Goal: Information Seeking & Learning: Find specific page/section

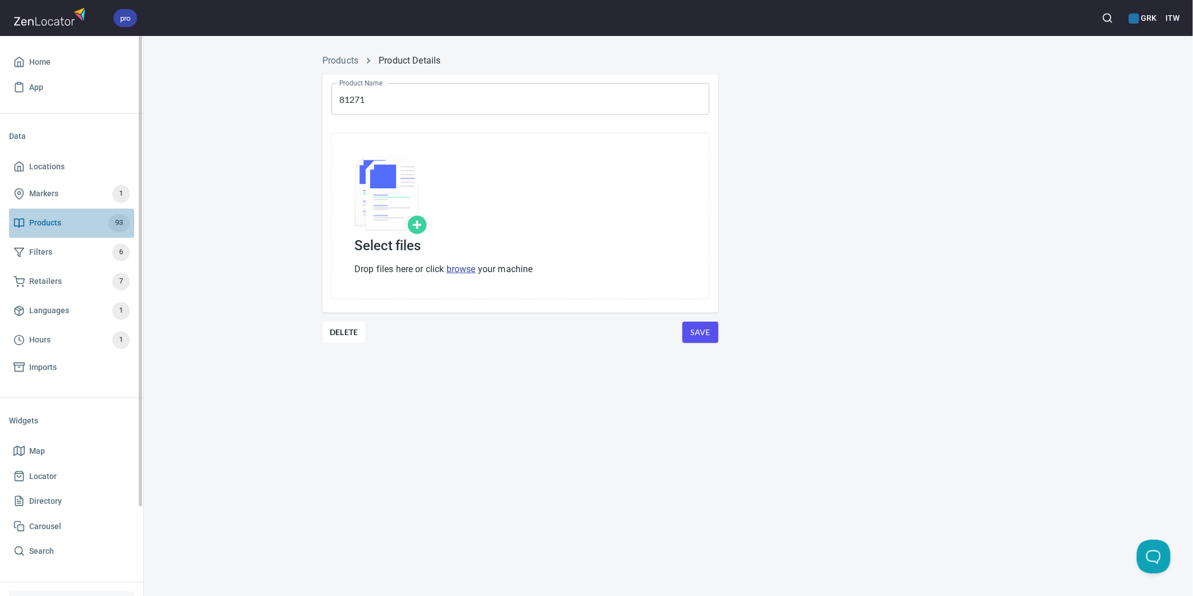
click at [47, 217] on span "Products" at bounding box center [45, 223] width 32 height 14
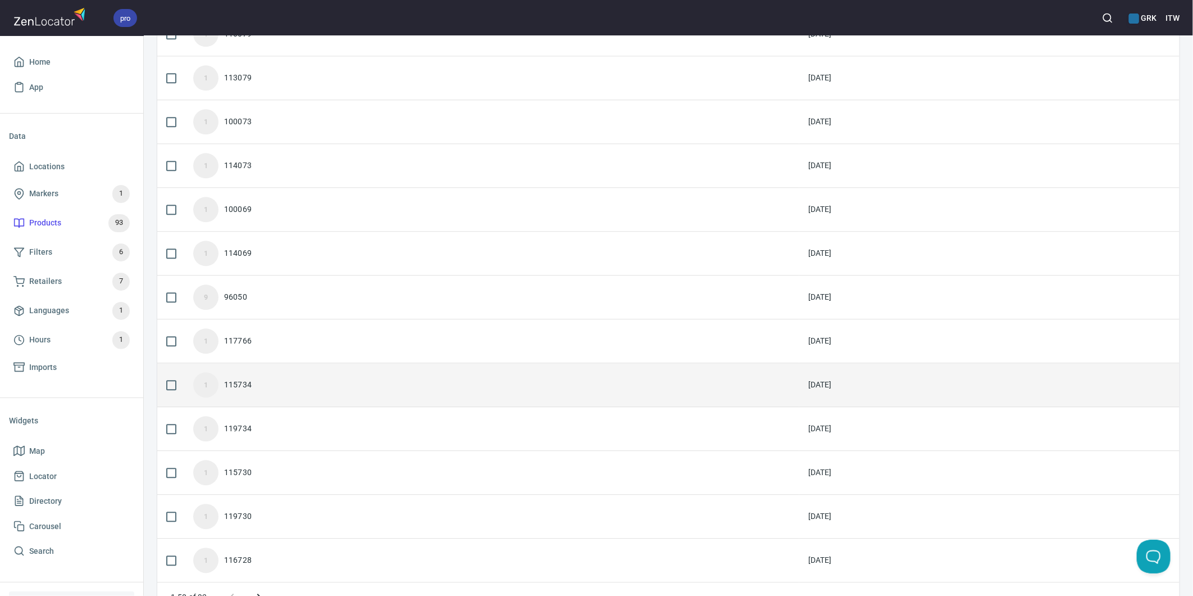
scroll to position [1816, 0]
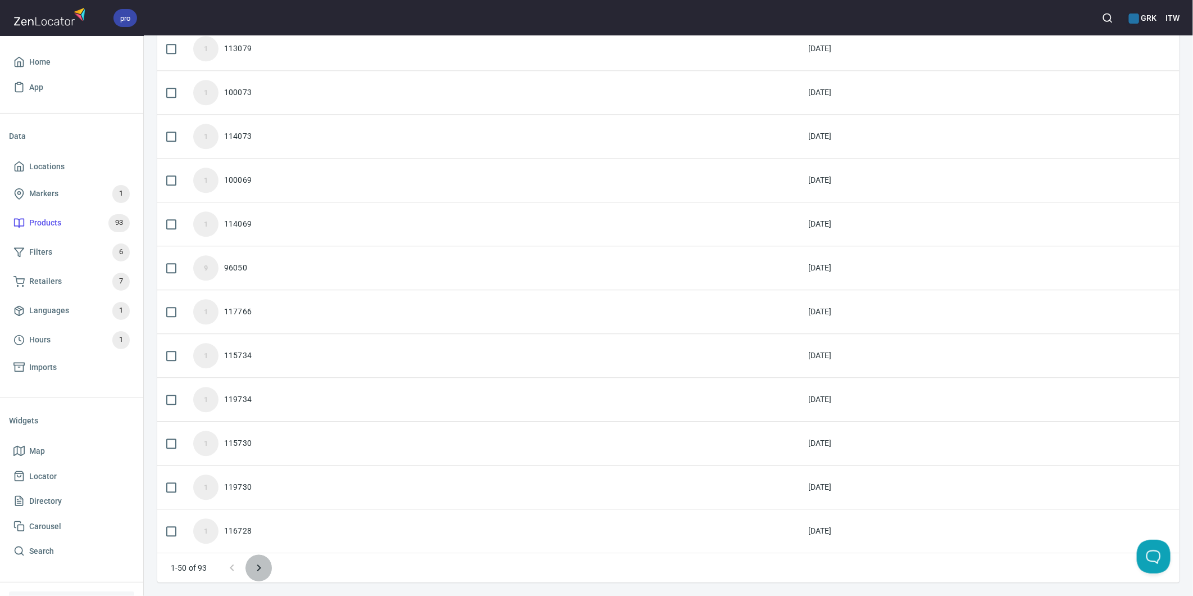
click at [260, 569] on icon "Next page" at bounding box center [258, 567] width 13 height 13
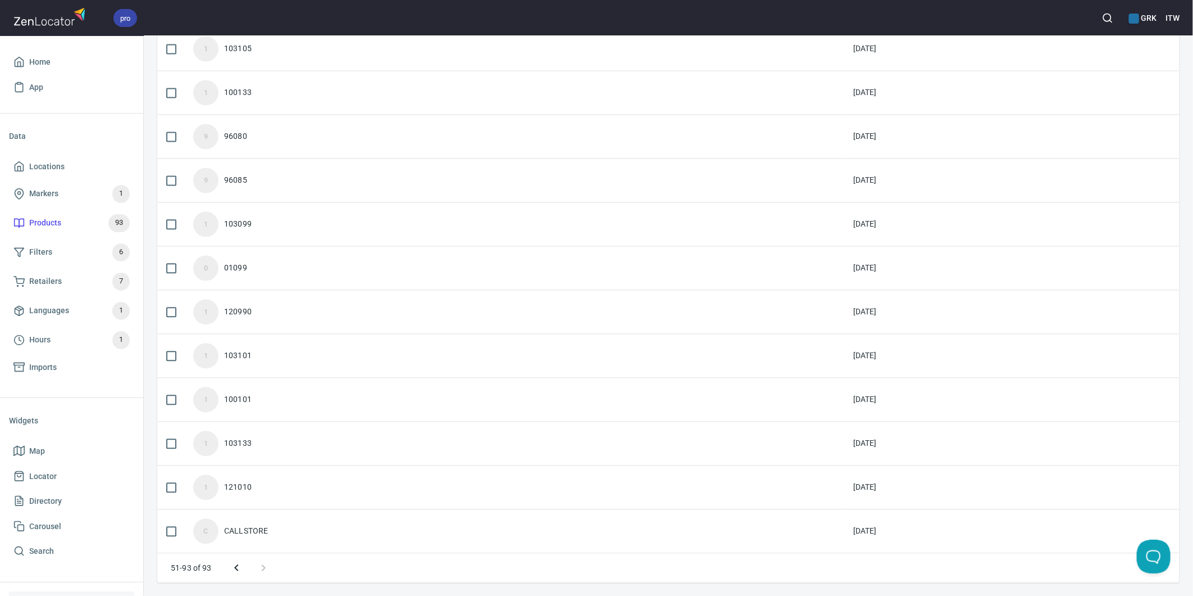
click at [261, 530] on div "CALLSTORE" at bounding box center [246, 530] width 44 height 11
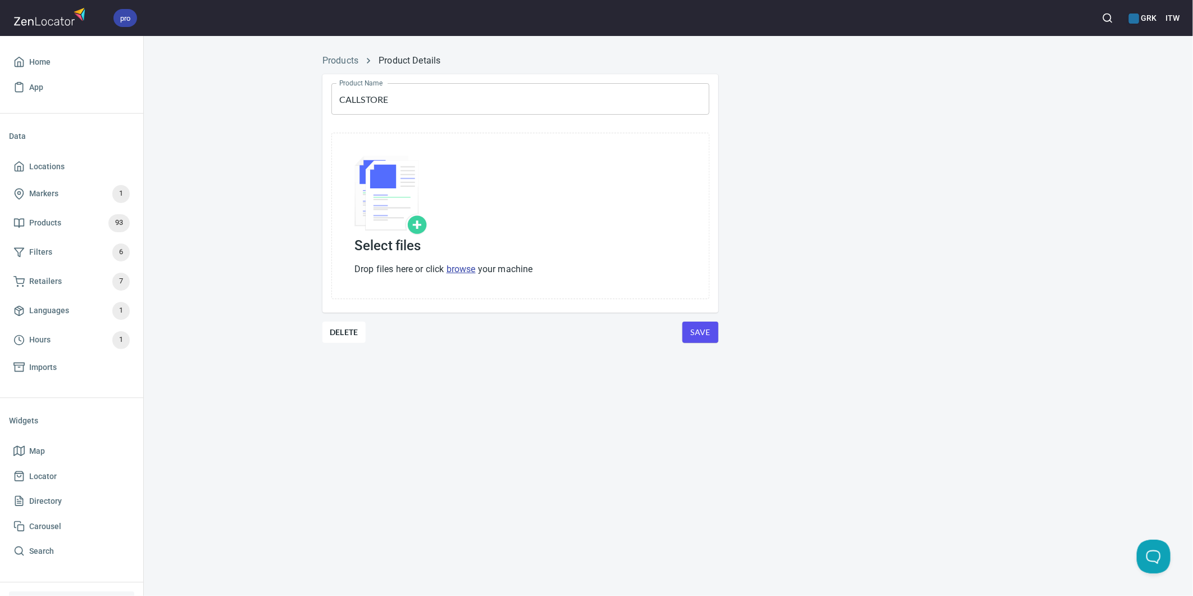
click at [1165, 18] on div "pro GRK ITW" at bounding box center [596, 18] width 1193 height 36
click at [1172, 19] on h6 "ITW" at bounding box center [1173, 18] width 14 height 12
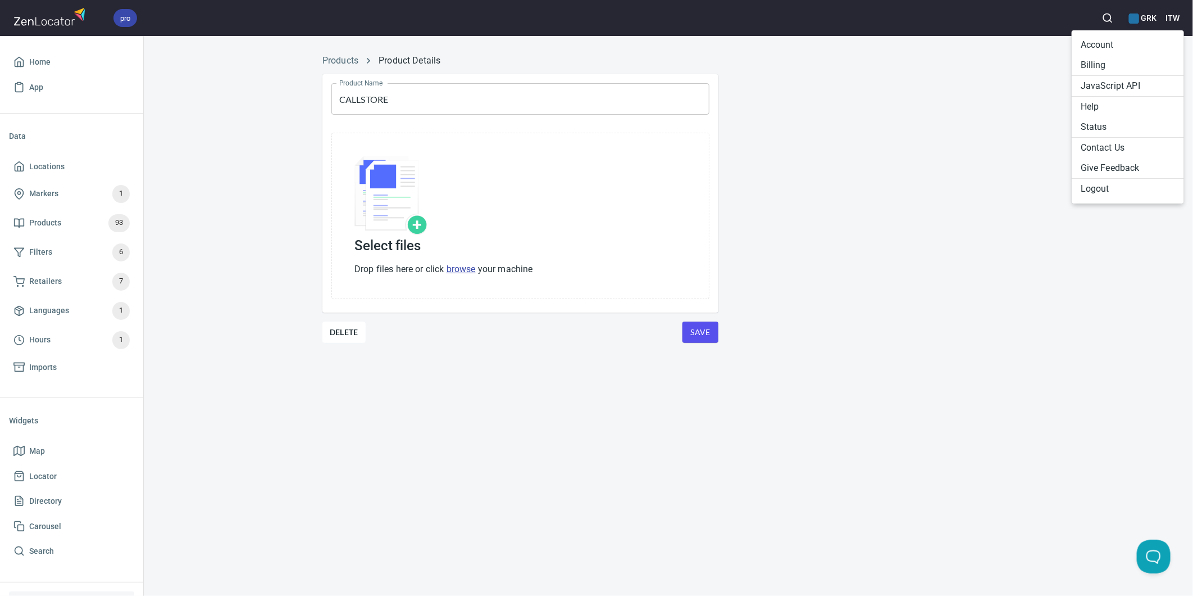
click at [1007, 175] on div at bounding box center [596, 298] width 1193 height 596
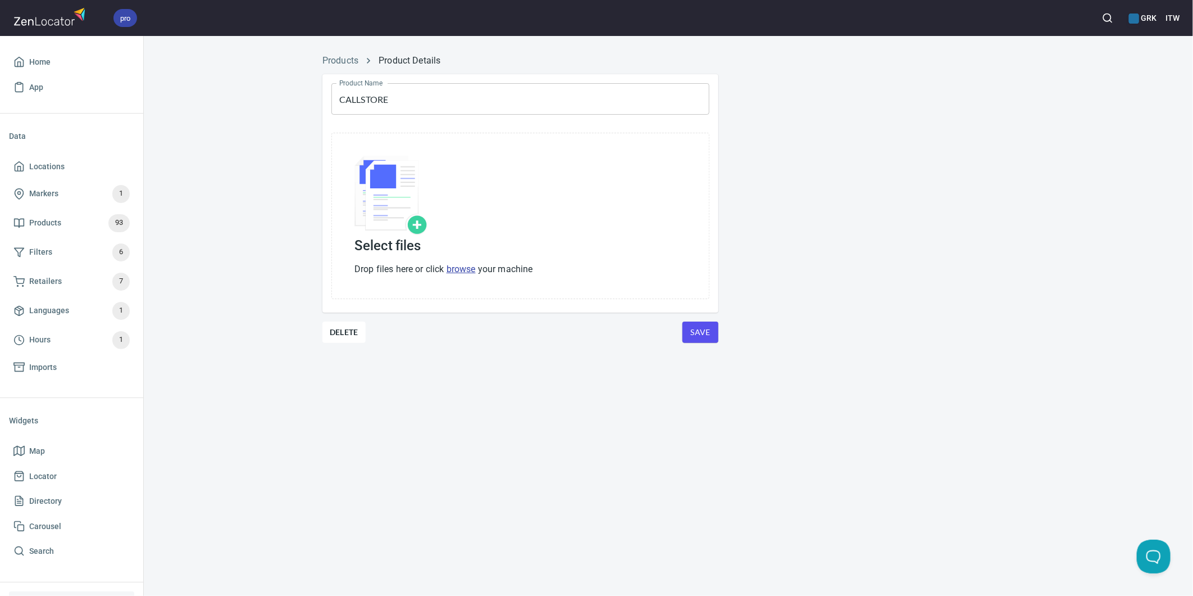
click at [1170, 20] on h6 "ITW" at bounding box center [1173, 18] width 14 height 12
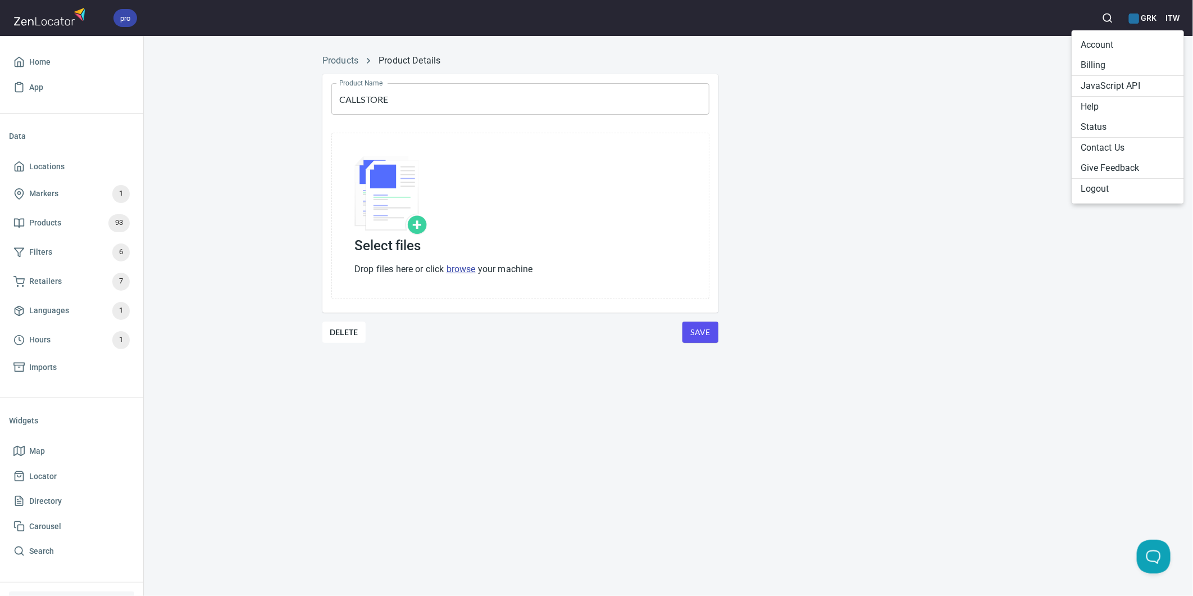
click at [1103, 188] on li "Logout" at bounding box center [1128, 189] width 112 height 20
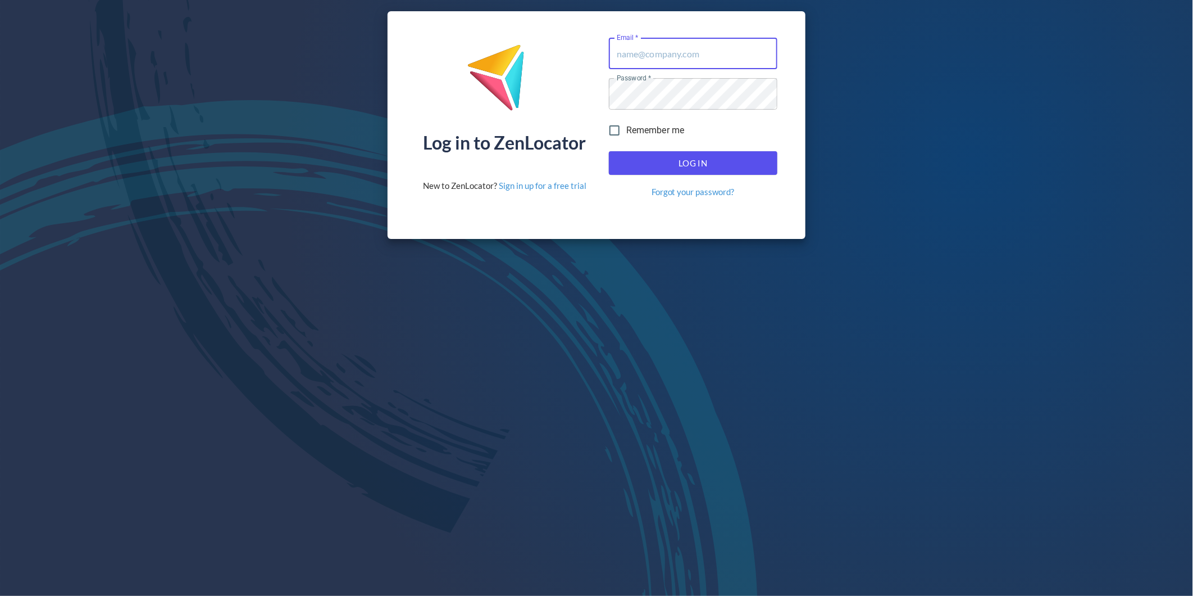
type input "[EMAIL_ADDRESS][DOMAIN_NAME]"
click at [616, 128] on input "Remember me" at bounding box center [615, 131] width 24 height 24
checkbox input "true"
click at [665, 55] on input "[EMAIL_ADDRESS][DOMAIN_NAME]" at bounding box center [693, 53] width 169 height 31
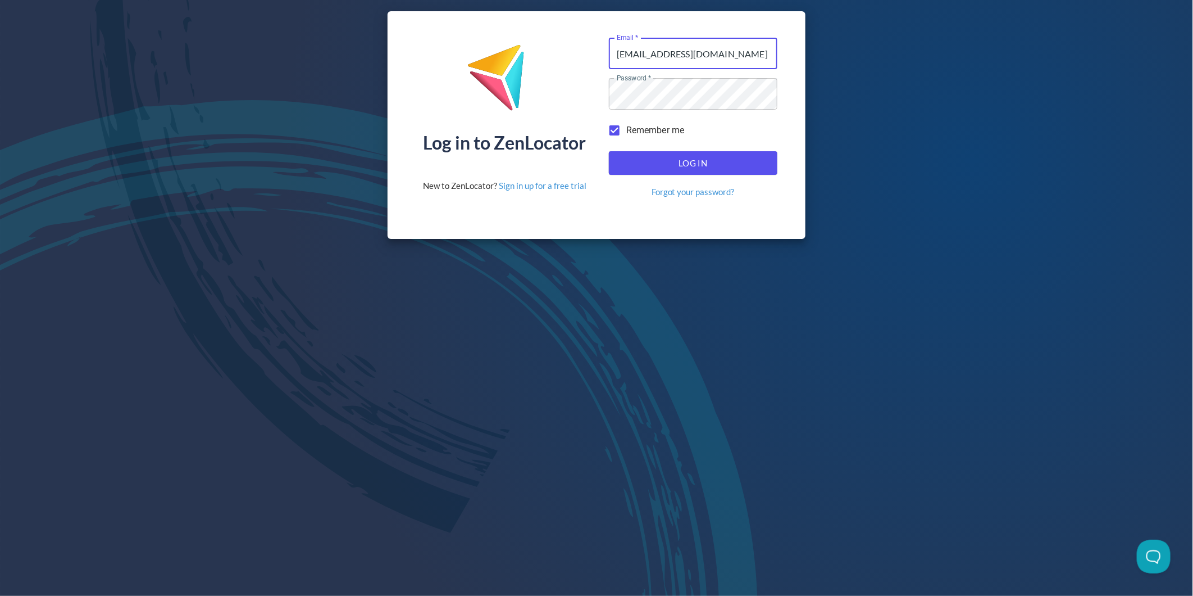
click at [665, 55] on input "[EMAIL_ADDRESS][DOMAIN_NAME]" at bounding box center [693, 53] width 169 height 31
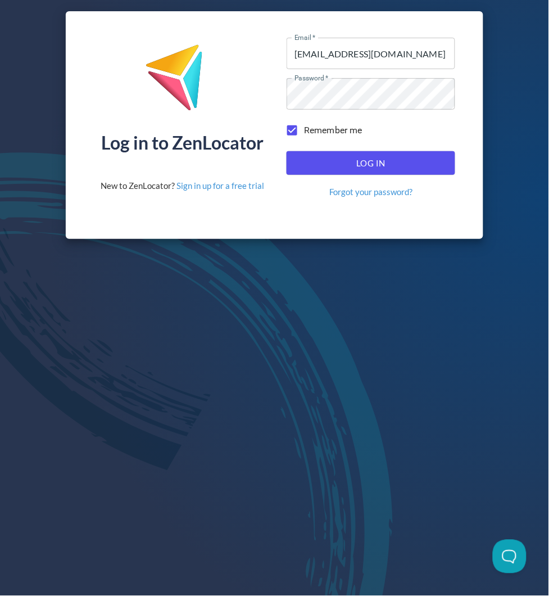
click at [380, 55] on input "[EMAIL_ADDRESS][DOMAIN_NAME]" at bounding box center [371, 53] width 169 height 31
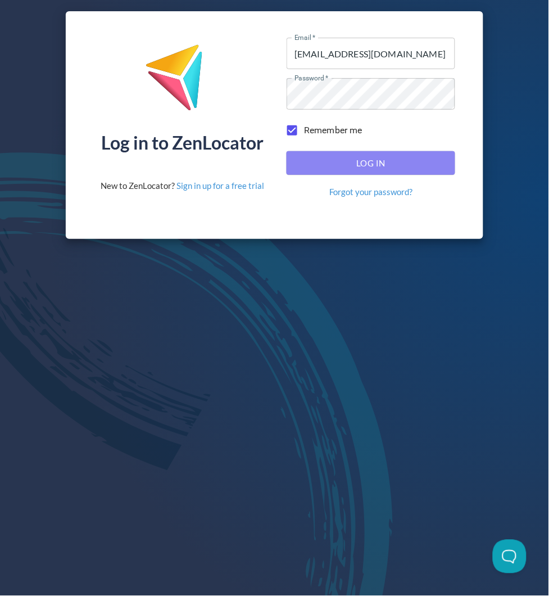
click at [365, 161] on span "Log In" at bounding box center [371, 163] width 144 height 15
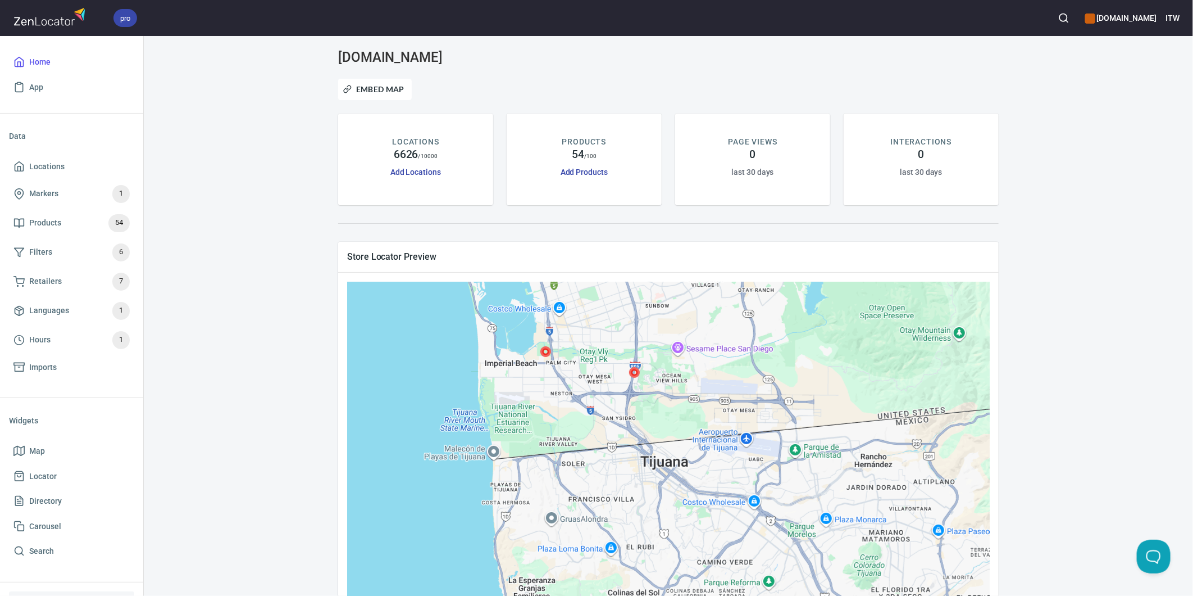
click at [1160, 22] on div "pro [DOMAIN_NAME] ITW" at bounding box center [596, 18] width 1193 height 36
click at [1102, 12] on h6 "[DOMAIN_NAME]" at bounding box center [1120, 18] width 71 height 12
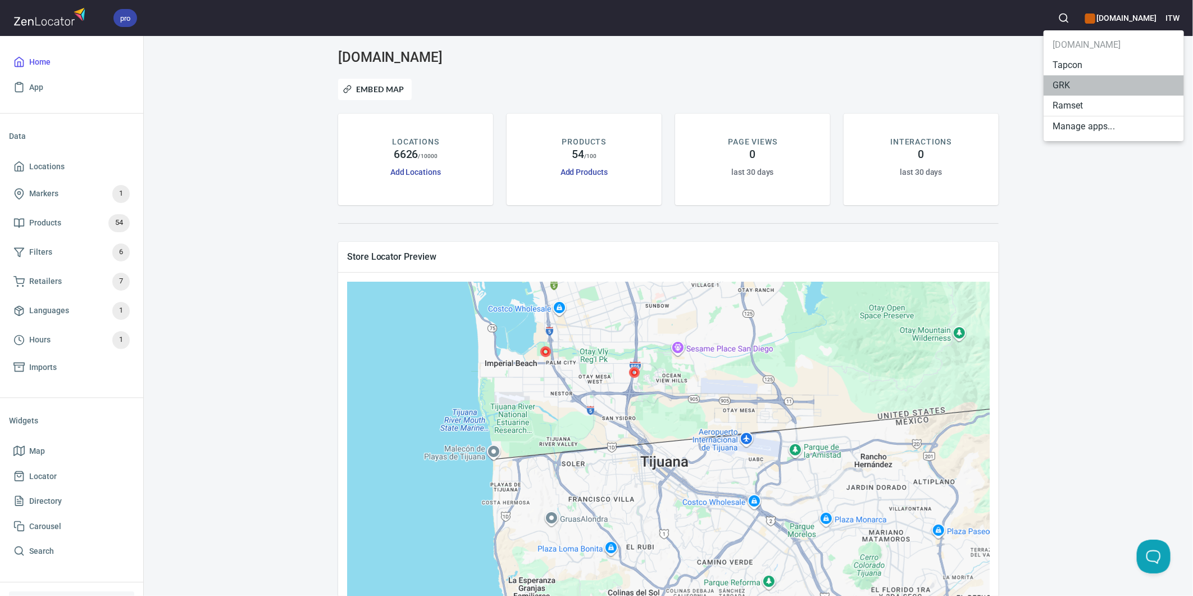
click at [1069, 82] on li "GRK" at bounding box center [1114, 85] width 140 height 20
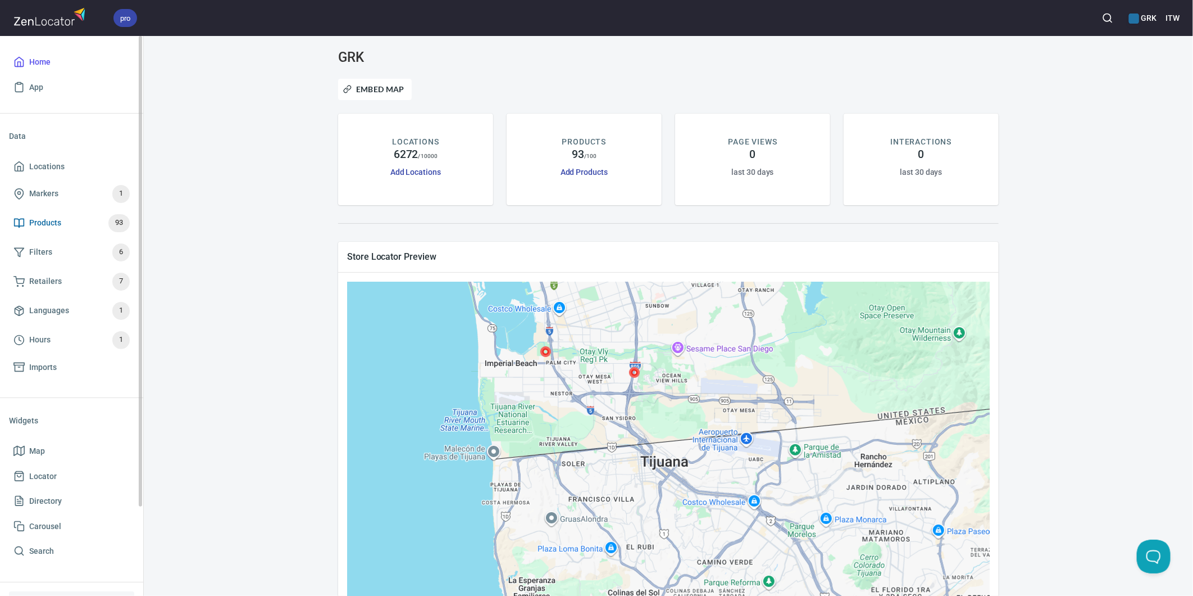
click at [35, 226] on span "Products" at bounding box center [45, 223] width 32 height 14
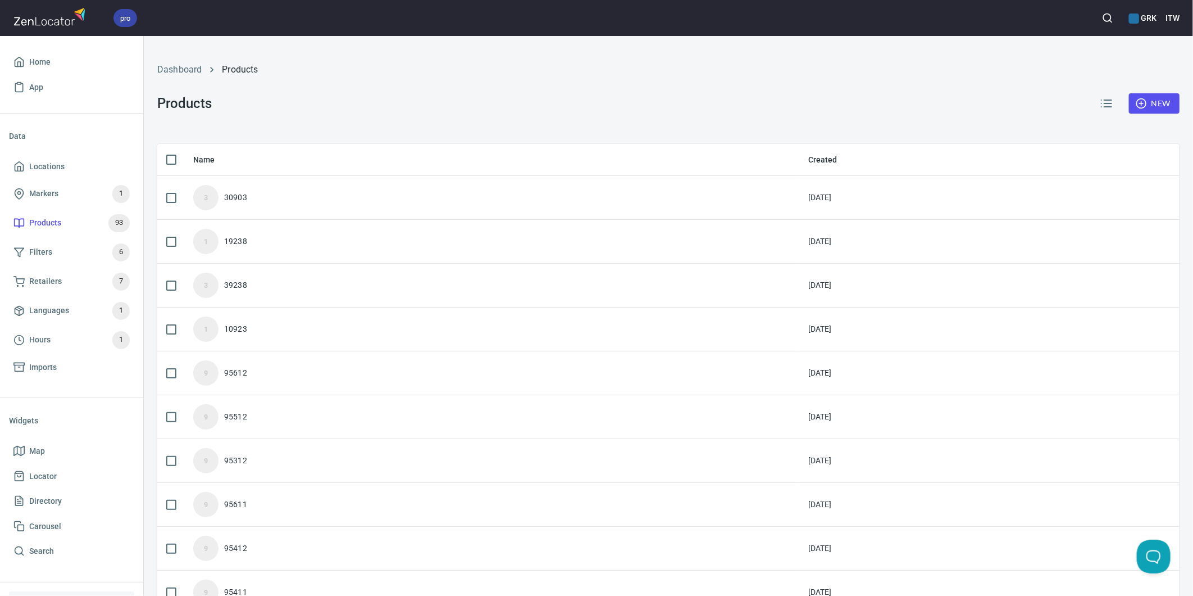
checkbox input "false"
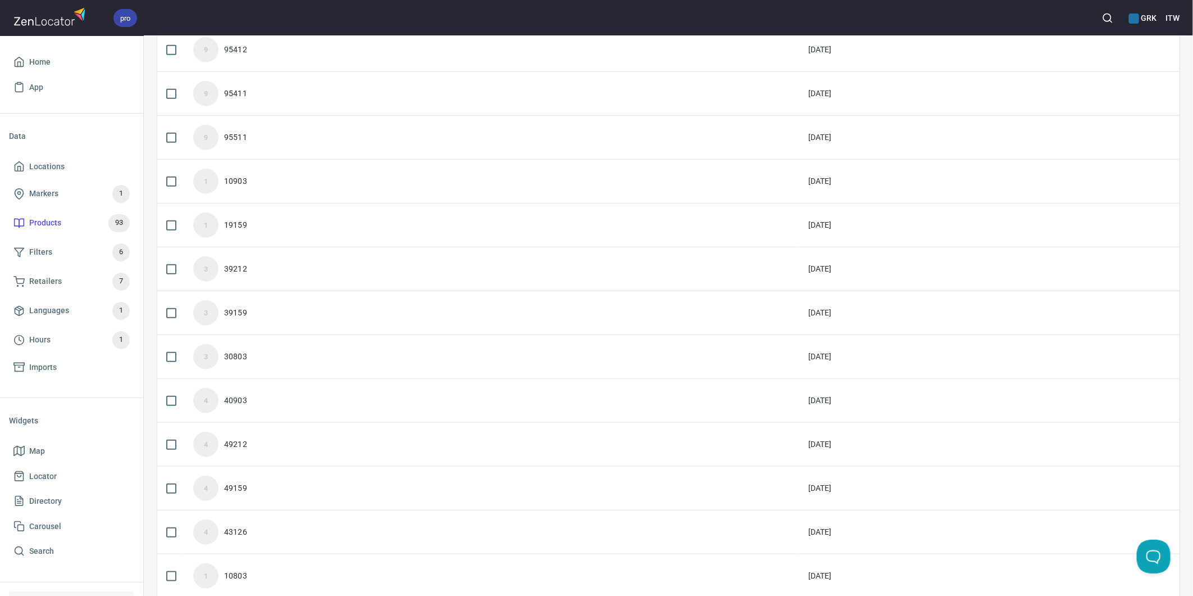
scroll to position [687, 0]
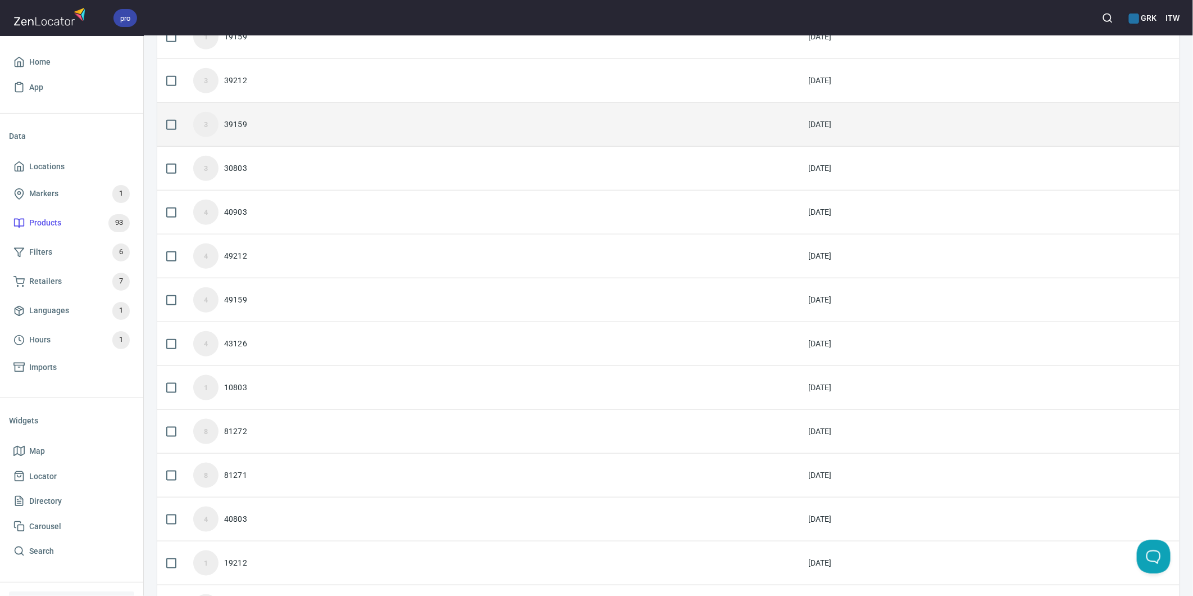
click at [249, 122] on div "3 39159" at bounding box center [491, 124] width 597 height 25
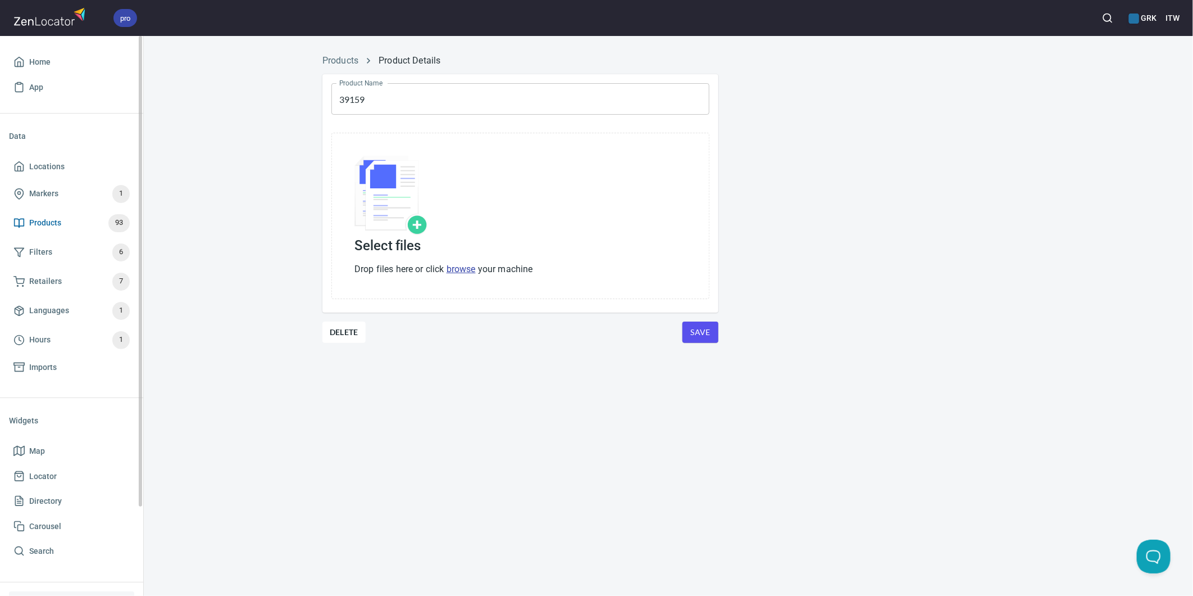
click at [40, 221] on span "Products" at bounding box center [45, 223] width 32 height 14
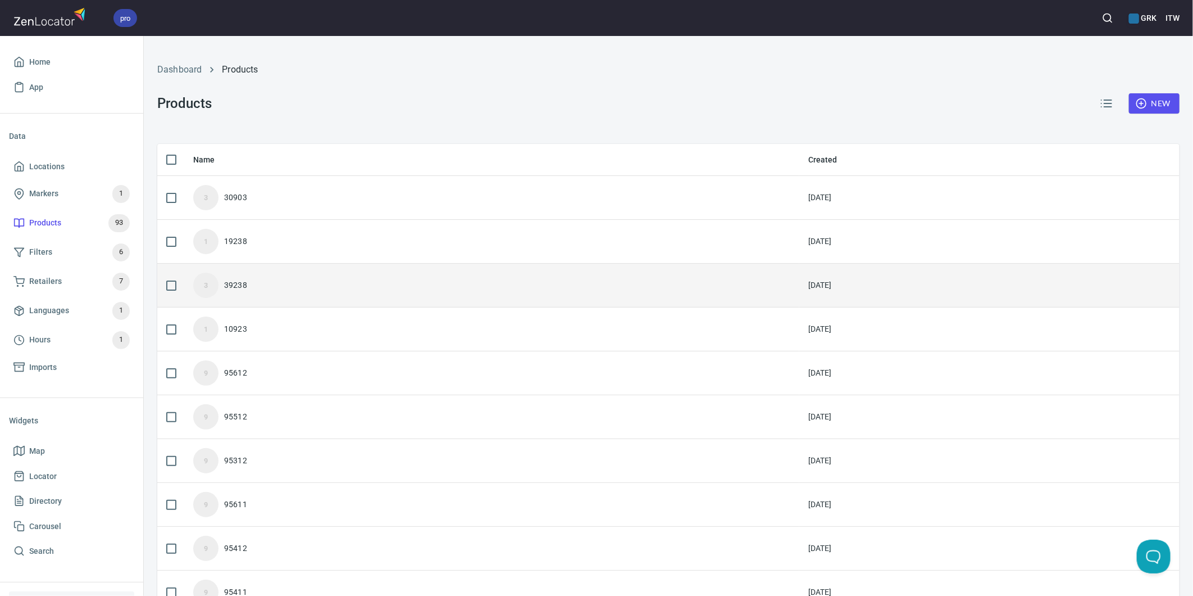
scroll to position [802, 0]
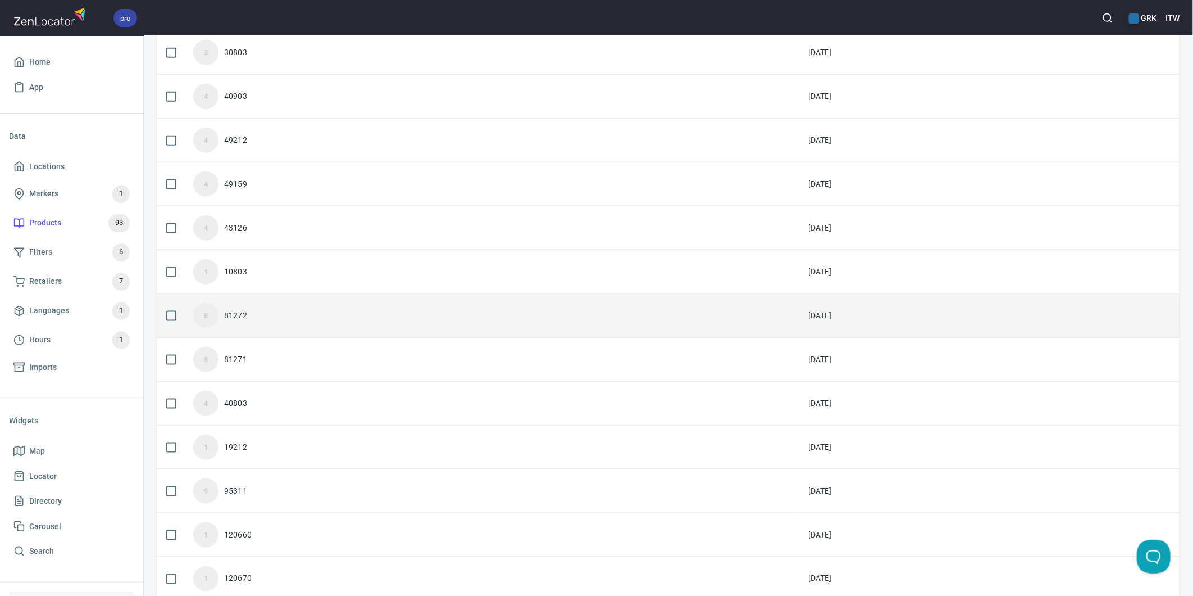
click at [240, 310] on div "8 81272" at bounding box center [491, 315] width 597 height 25
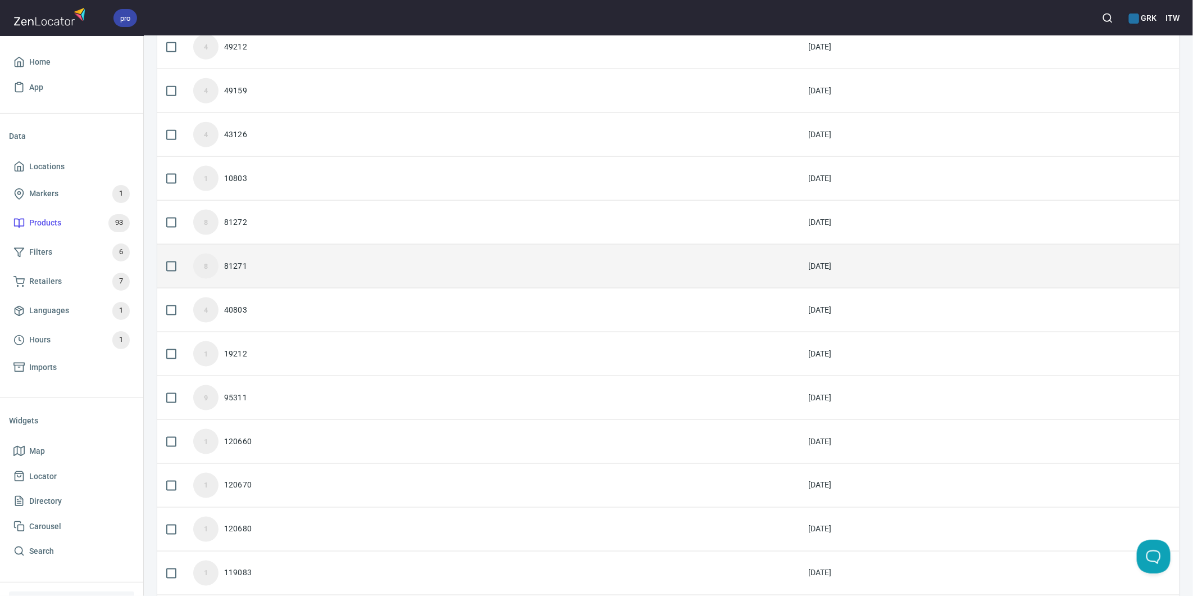
scroll to position [817, 0]
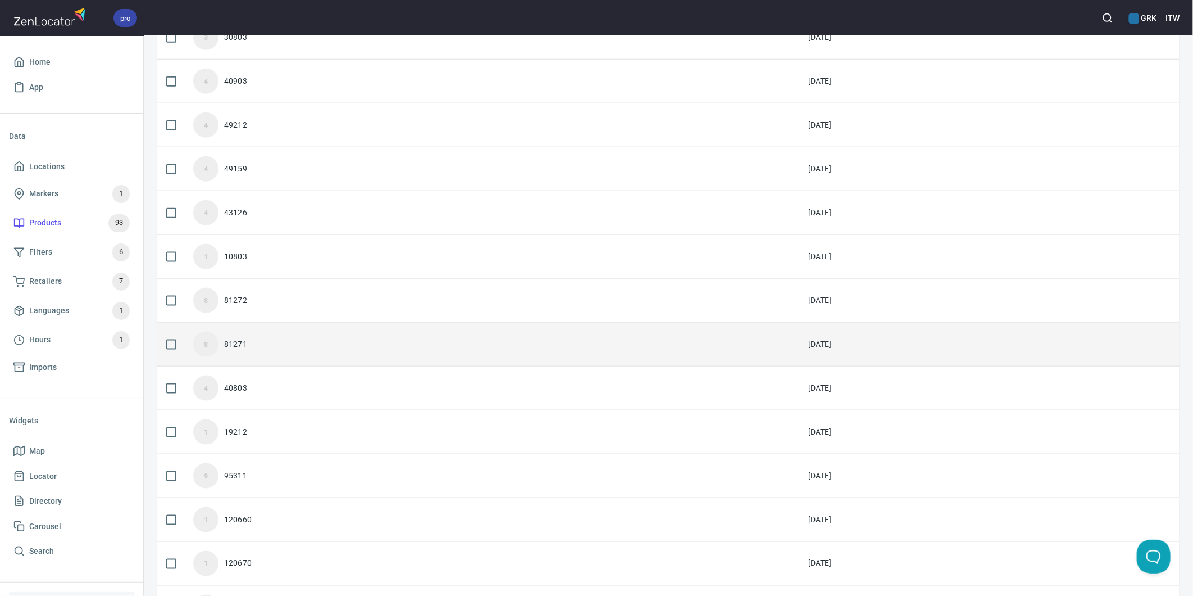
click at [233, 344] on div "81271" at bounding box center [235, 343] width 23 height 11
